Goal: Task Accomplishment & Management: Manage account settings

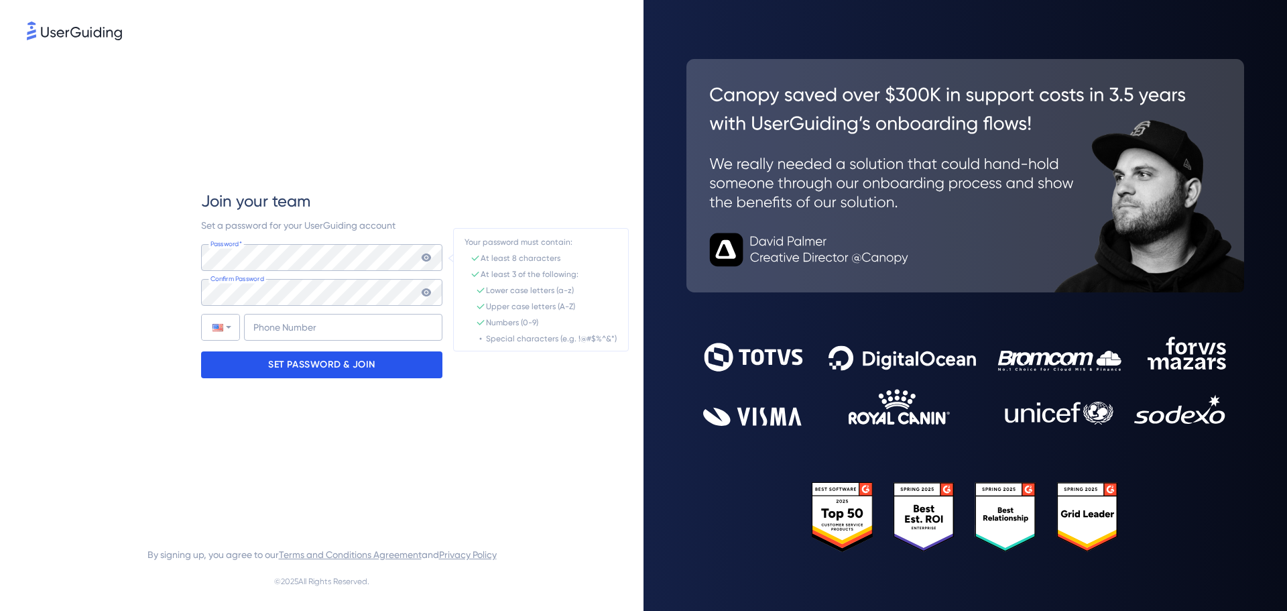
click at [284, 364] on p "SET PASSWORD & JOIN" at bounding box center [321, 364] width 107 height 21
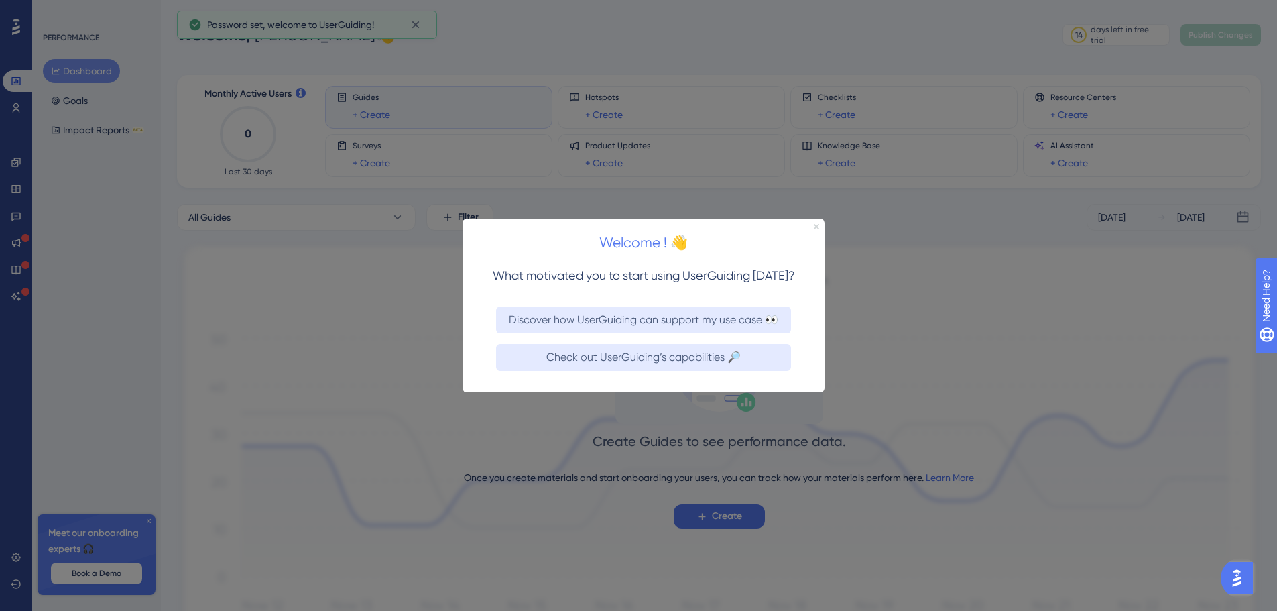
click at [815, 227] on icon "Close Preview" at bounding box center [816, 225] width 5 height 5
